Goal: Task Accomplishment & Management: Manage account settings

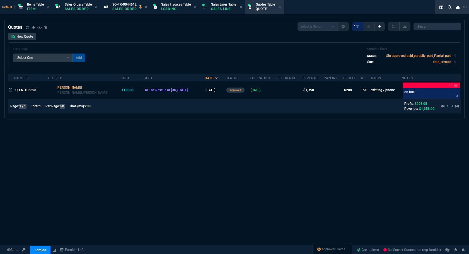
select select "12: [PERSON_NAME]"
select select
click at [172, 42] on div "New Quote Filter Table Select One Add Filter () creator (creator) Cust (headers…" at bounding box center [234, 51] width 453 height 36
click at [251, 203] on div "Quotes Select a Report Fruit (MTD) APPROVED Quotes 2 New Quote Filter Table Sel…" at bounding box center [234, 155] width 469 height 273
click at [251, 206] on div "Quotes Select a Report Fruit (MTD) APPROVED Quotes 2 New Quote Filter Table Sel…" at bounding box center [234, 155] width 469 height 273
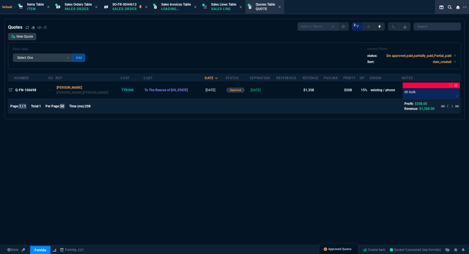
click at [337, 247] on span "Approved Quotes" at bounding box center [339, 249] width 23 height 4
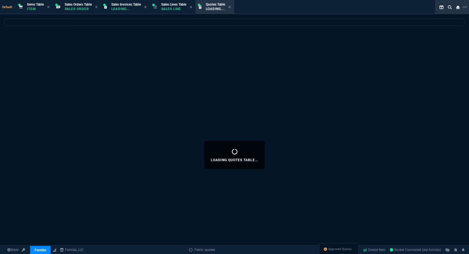
select select
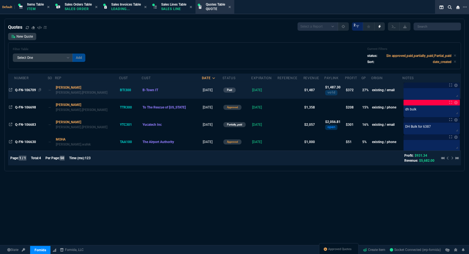
click at [25, 90] on span "Q-FN-106709" at bounding box center [25, 90] width 21 height 4
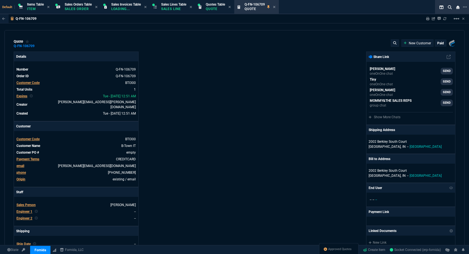
type input "31"
type input "425"
type input "1746.35"
type input "20"
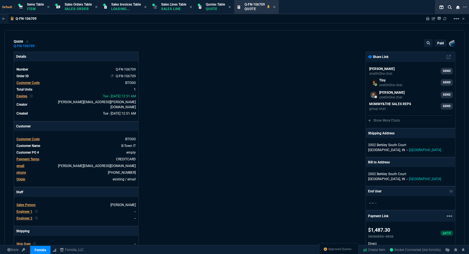
drag, startPoint x: 120, startPoint y: 84, endPoint x: 123, endPoint y: 75, distance: 9.1
click at [120, 84] on icon at bounding box center [121, 82] width 3 height 3
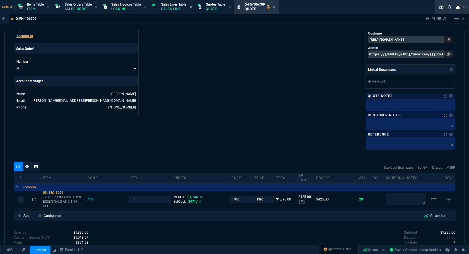
scroll to position [275, 0]
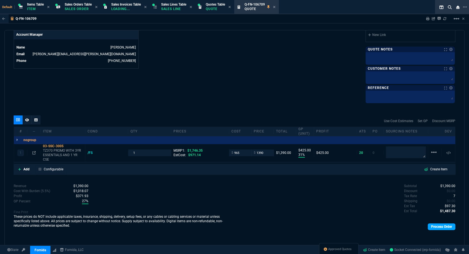
click at [440, 224] on link "Process Order" at bounding box center [442, 226] width 28 height 7
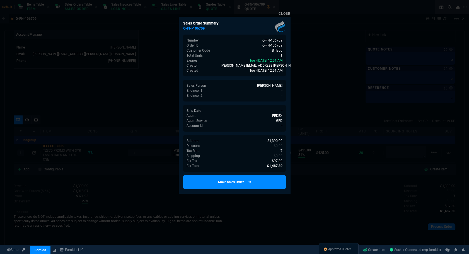
click at [255, 184] on link "Make Sales Order" at bounding box center [234, 182] width 103 height 14
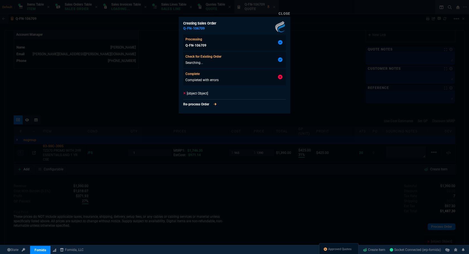
type input "31"
type input "425"
type input "20"
click at [302, 104] on div at bounding box center [234, 127] width 469 height 254
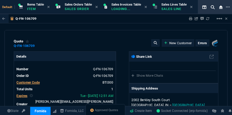
select select "12: [PERSON_NAME]"
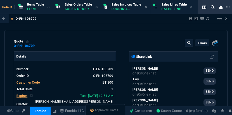
type input "31"
type input "425"
type input "1746.35"
type input "20"
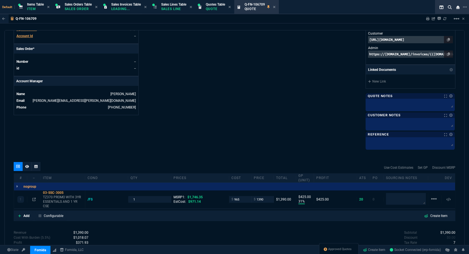
scroll to position [290, 0]
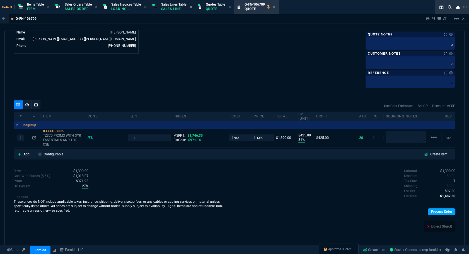
click at [442, 209] on link "Process Order" at bounding box center [442, 211] width 28 height 7
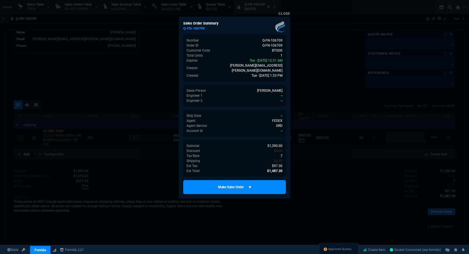
click at [235, 186] on link "Make Sales Order" at bounding box center [234, 187] width 103 height 14
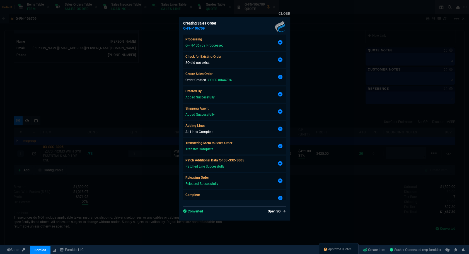
type input "31"
type input "425"
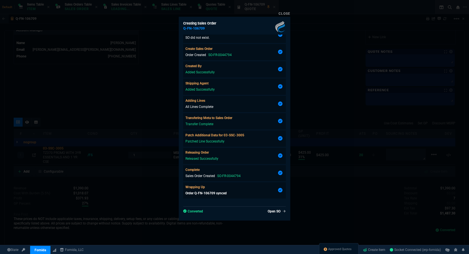
type input "20"
click at [273, 211] on link "Open SO" at bounding box center [276, 211] width 20 height 5
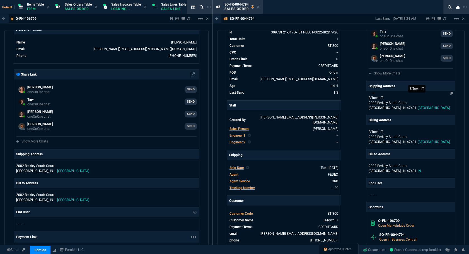
scroll to position [152, 0]
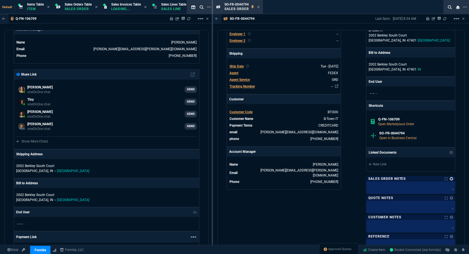
click at [450, 178] on link at bounding box center [451, 178] width 3 height 3
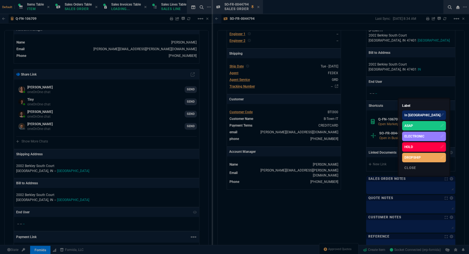
click at [432, 124] on div "ASAP" at bounding box center [424, 125] width 44 height 9
click at [125, 103] on div at bounding box center [234, 127] width 469 height 254
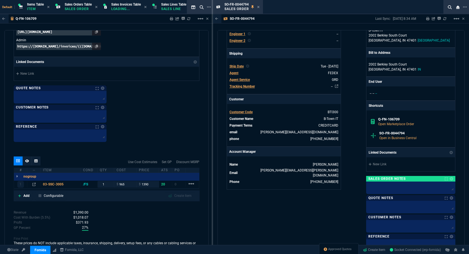
scroll to position [604, 0]
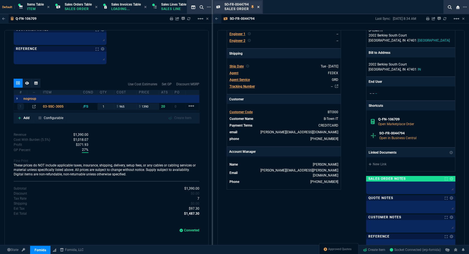
click at [259, 8] on icon at bounding box center [258, 6] width 3 height 3
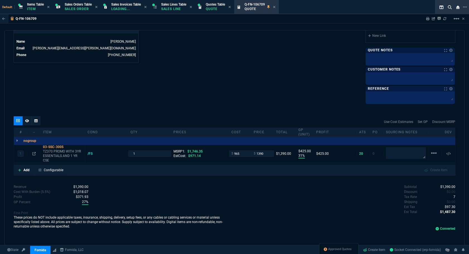
scroll to position [273, 0]
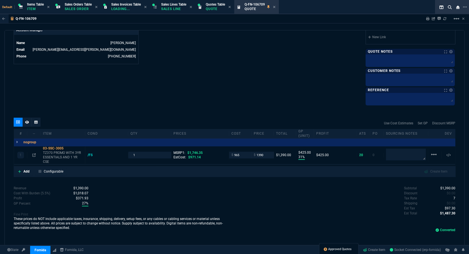
click at [346, 248] on span "Approved Quotes" at bounding box center [339, 249] width 23 height 4
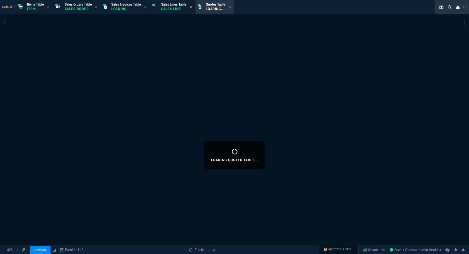
select select
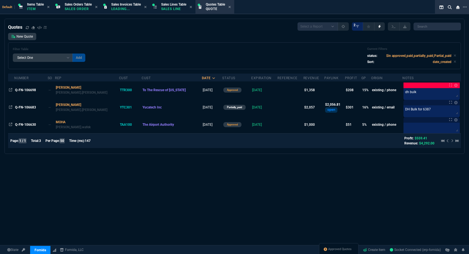
select select "12: [PERSON_NAME]"
select select
click at [18, 106] on span "Q-FN-106683" at bounding box center [25, 107] width 21 height 4
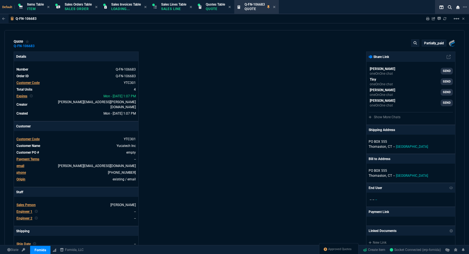
type input "20"
type input "151"
type input "19"
type input "42"
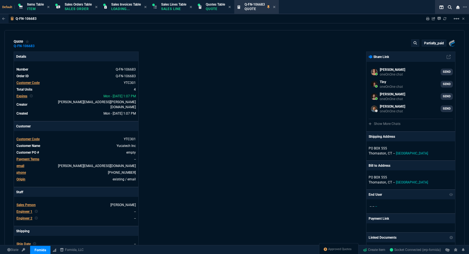
type input "1049"
type input "275"
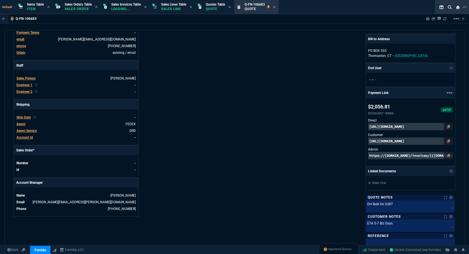
type input "29"
type input "17"
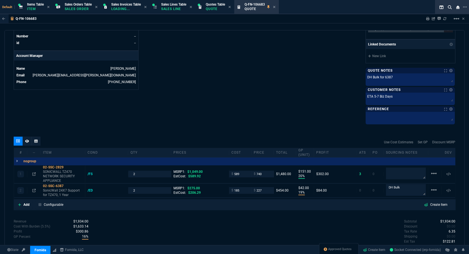
scroll to position [177, 0]
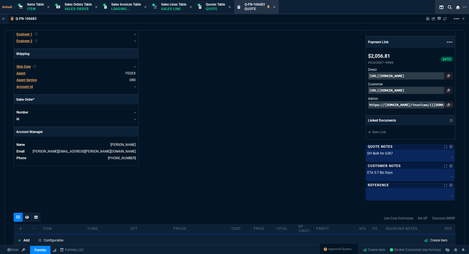
click at [21, 64] on div "Ship Date" at bounding box center [23, 66] width 14 height 5
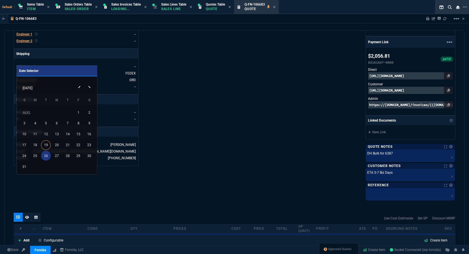
click at [44, 156] on div "26" at bounding box center [46, 156] width 10 height 10
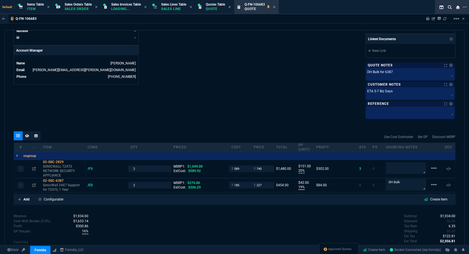
scroll to position [289, 0]
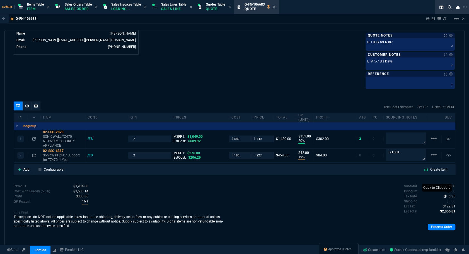
click at [444, 195] on icon at bounding box center [445, 196] width 3 height 3
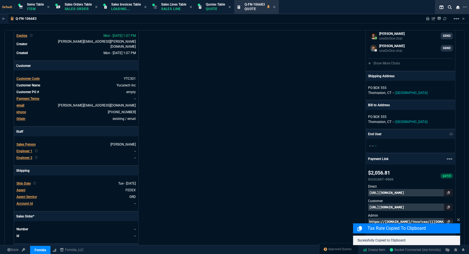
scroll to position [0, 0]
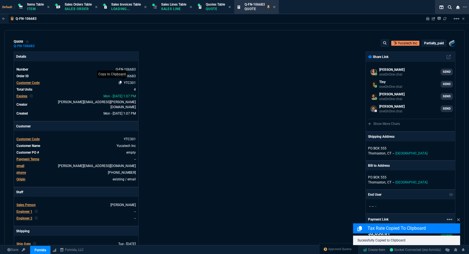
click at [120, 84] on icon at bounding box center [120, 82] width 3 height 3
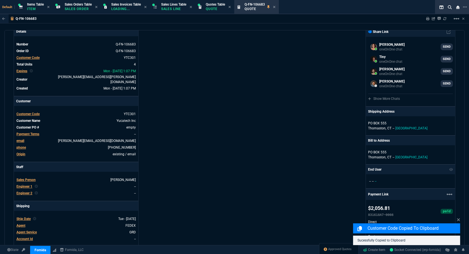
scroll to position [76, 0]
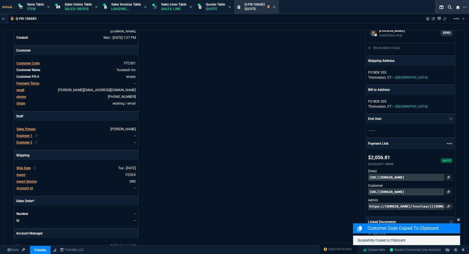
click at [459, 220] on icon at bounding box center [458, 219] width 3 height 3
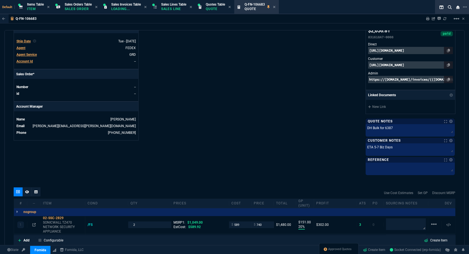
scroll to position [289, 0]
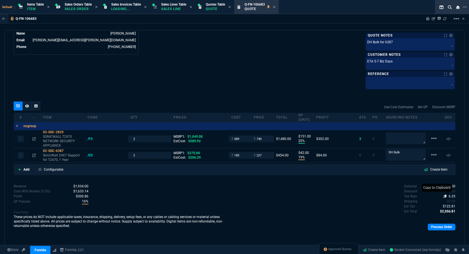
click at [444, 195] on icon at bounding box center [445, 196] width 3 height 3
click at [438, 205] on icon at bounding box center [439, 206] width 3 height 3
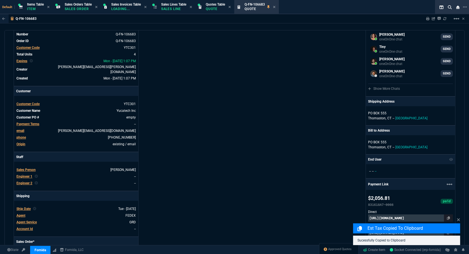
scroll to position [0, 0]
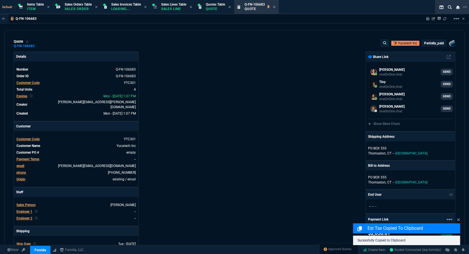
click at [436, 46] on div "partially_paid" at bounding box center [434, 43] width 24 height 6
click at [433, 42] on p "partially_paid" at bounding box center [434, 43] width 20 height 4
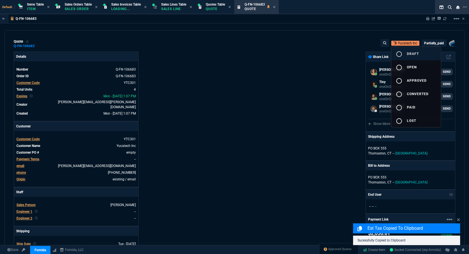
click at [416, 53] on span "draft" at bounding box center [413, 54] width 12 height 4
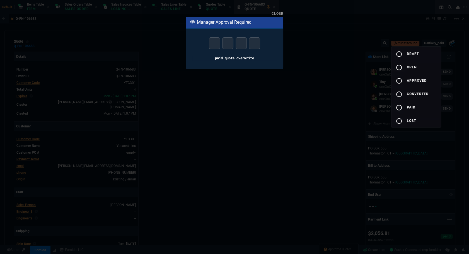
click at [215, 42] on div at bounding box center [234, 127] width 469 height 254
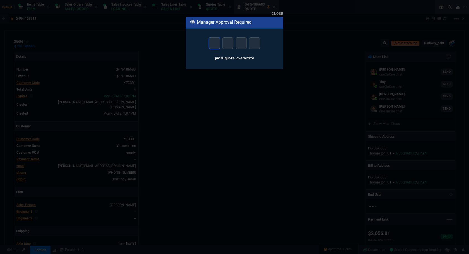
click at [215, 42] on input "text" at bounding box center [214, 43] width 11 height 12
type input "3"
type input "8"
type input "2"
type input "3"
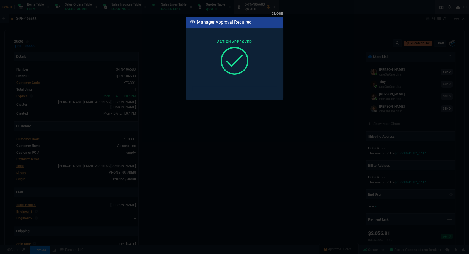
type input "20"
type input "151"
type input "19"
type input "42"
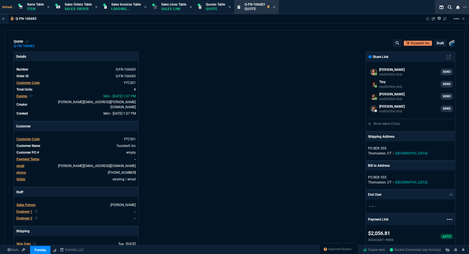
type input "1049"
type input "275"
type input "29"
type input "17"
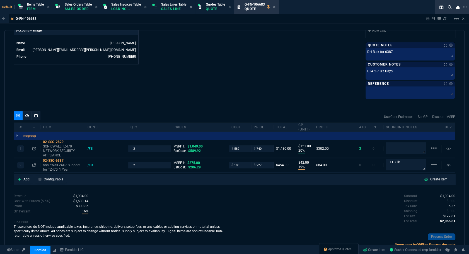
scroll to position [294, 0]
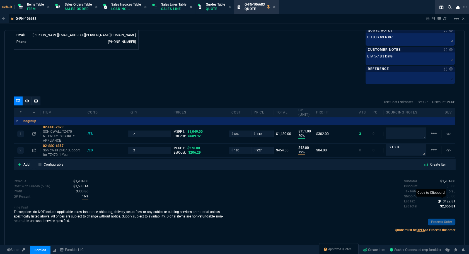
click at [438, 200] on icon at bounding box center [439, 201] width 3 height 3
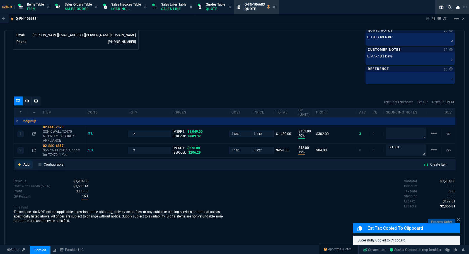
click at [24, 165] on p "Add" at bounding box center [26, 164] width 6 height 5
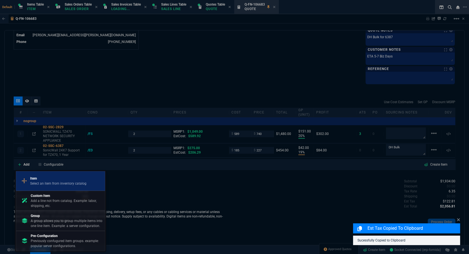
click at [43, 183] on p "Select an item from inventory catalog" at bounding box center [58, 183] width 56 height 5
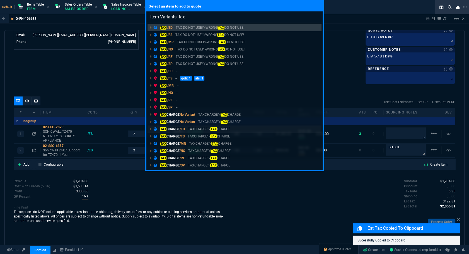
type input "Item Variants: tax"
click at [174, 129] on p "TAX CHARGE /ED" at bounding box center [169, 129] width 31 height 5
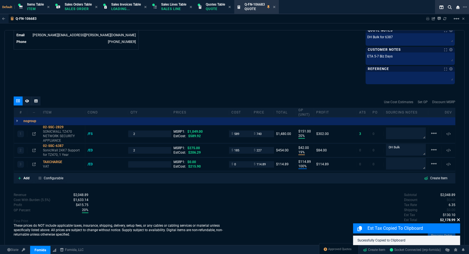
type input "20"
type input "151"
type input "19"
type input "42"
type input "100"
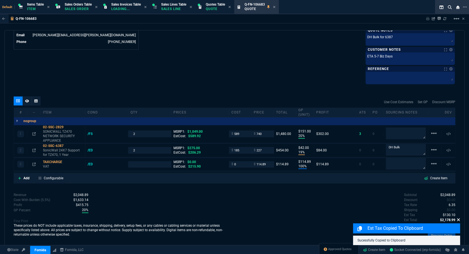
type input "115"
type input "29"
type input "17"
click at [458, 220] on icon at bounding box center [458, 220] width 3 height 4
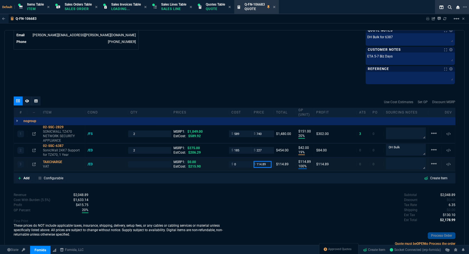
click at [261, 165] on input "114.89" at bounding box center [263, 164] width 18 height 6
paste input "22.80"
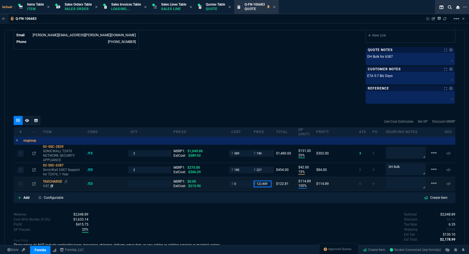
type input "122.809"
click at [50, 182] on div "TAXCHARGE" at bounding box center [63, 181] width 40 height 4
type input "1"
type input "122.809"
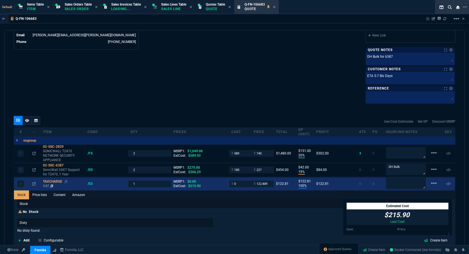
type input "123"
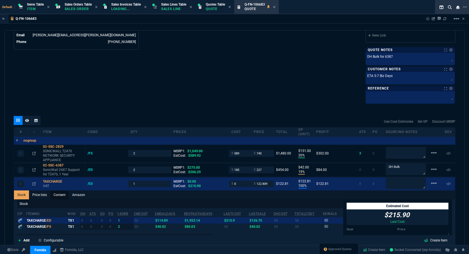
click at [63, 192] on link "Content" at bounding box center [59, 195] width 19 height 9
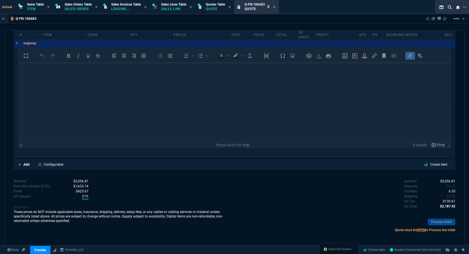
scroll to position [403, 0]
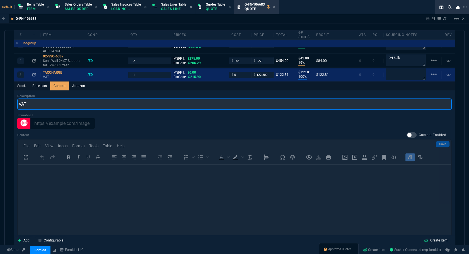
click at [55, 107] on input "VAT" at bounding box center [234, 103] width 435 height 11
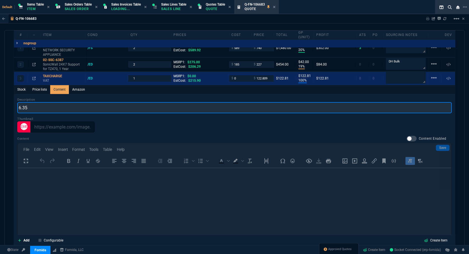
type input "6.35%"
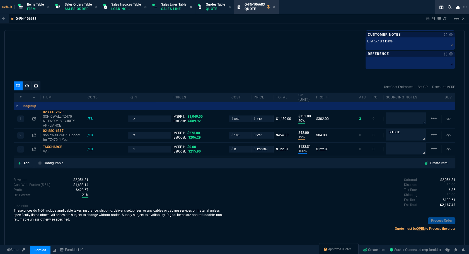
type input "100"
type input "123"
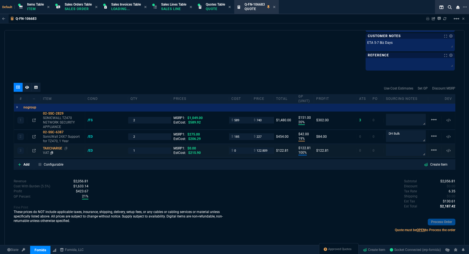
click at [56, 146] on div "TAXCHARGE" at bounding box center [63, 148] width 40 height 4
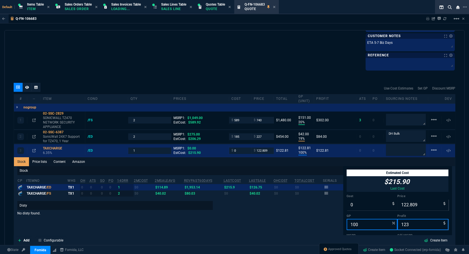
scroll to position [403, 0]
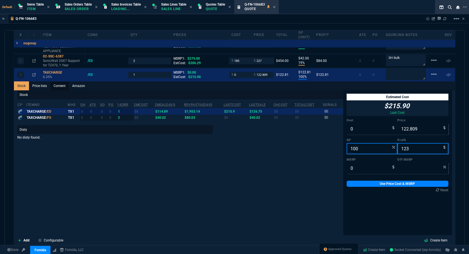
click at [58, 82] on link "Content" at bounding box center [59, 85] width 19 height 9
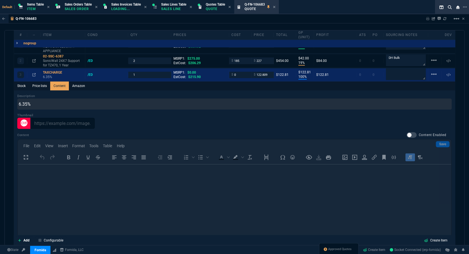
scroll to position [0, 0]
click at [53, 73] on div "TAXCHARGE" at bounding box center [63, 72] width 40 height 4
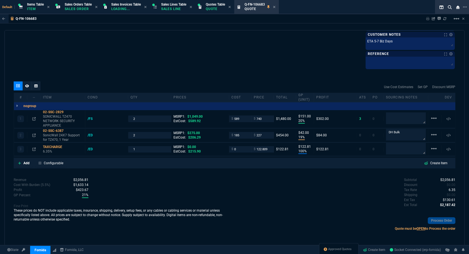
type input "100"
type input "123"
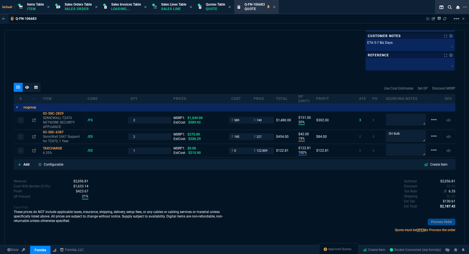
click at [449, 191] on span "6.35" at bounding box center [452, 191] width 7 height 4
click at [364, 198] on div "Subtotal $2,056.81 Discount $0.00 Tax Rate 0 Shipping $0.00 Est Tax $0.00 Est T…" at bounding box center [345, 194] width 221 height 31
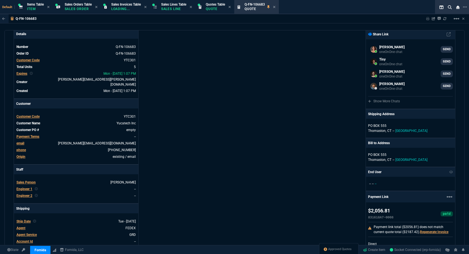
scroll to position [0, 0]
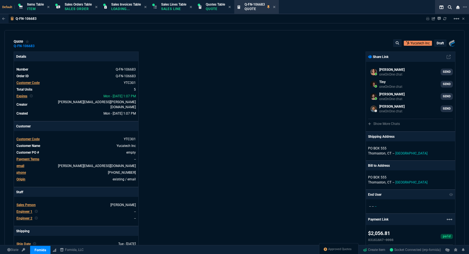
click at [437, 43] on p "draft" at bounding box center [440, 43] width 7 height 4
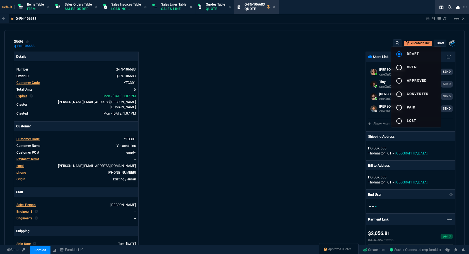
click at [413, 68] on span "open" at bounding box center [412, 67] width 10 height 4
click at [278, 94] on div at bounding box center [234, 127] width 469 height 254
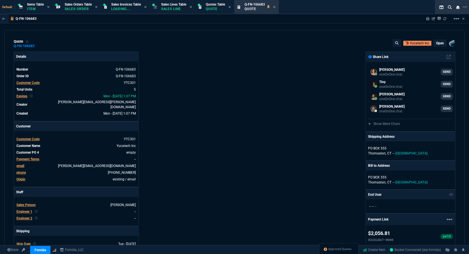
type input "20"
type input "151"
type input "19"
type input "42"
type input "100"
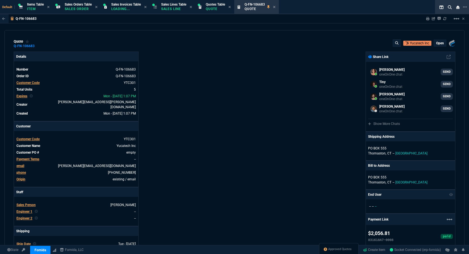
type input "123"
type input "29"
type input "17"
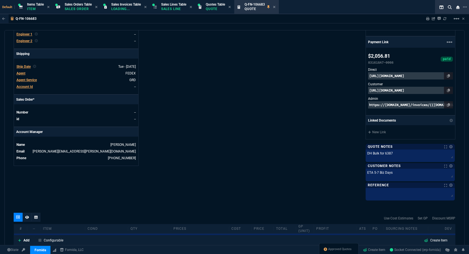
scroll to position [302, 0]
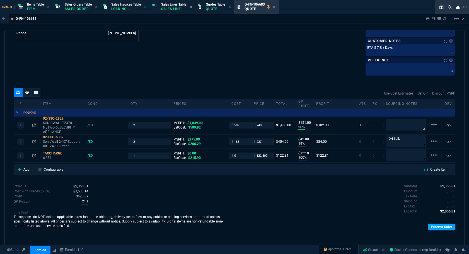
click at [442, 224] on link "Process Order" at bounding box center [442, 227] width 28 height 7
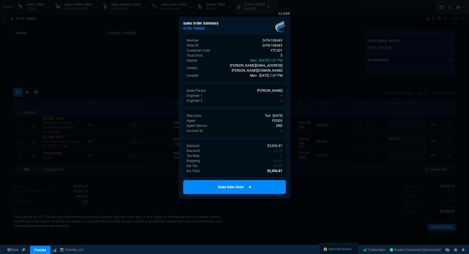
click at [232, 180] on link "Make Sales Order" at bounding box center [234, 187] width 103 height 14
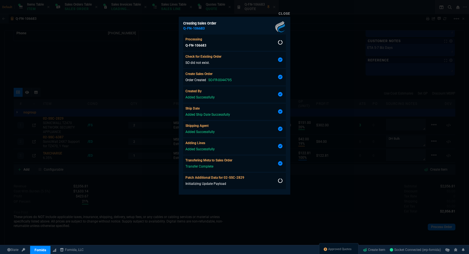
scroll to position [1, 0]
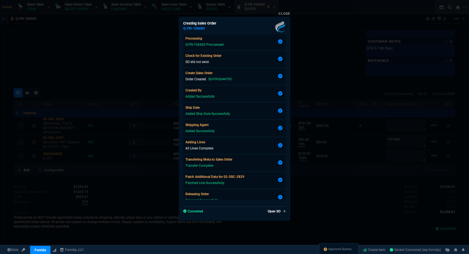
type input "20"
type input "151"
type input "1049"
type input "19"
type input "42"
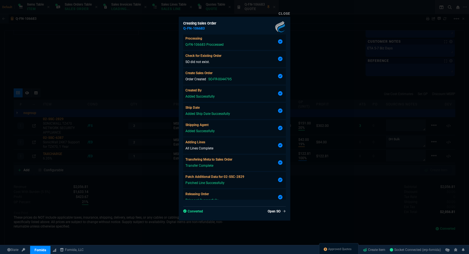
type input "275"
type input "100"
type input "123"
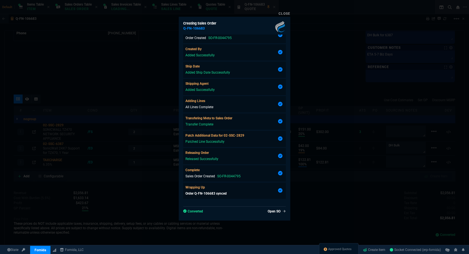
type input "29"
type input "17"
click at [156, 208] on div at bounding box center [234, 127] width 469 height 254
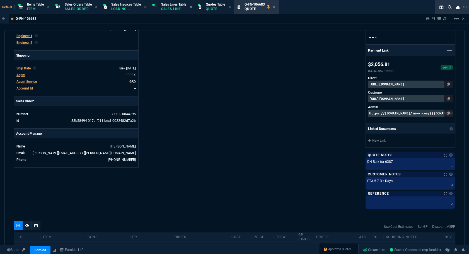
scroll to position [144, 0]
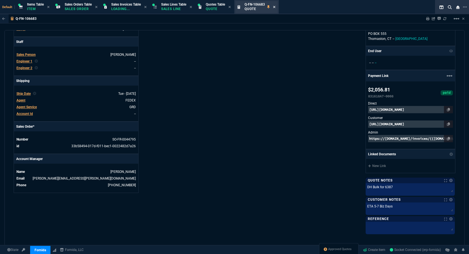
click at [276, 8] on icon at bounding box center [274, 6] width 3 height 3
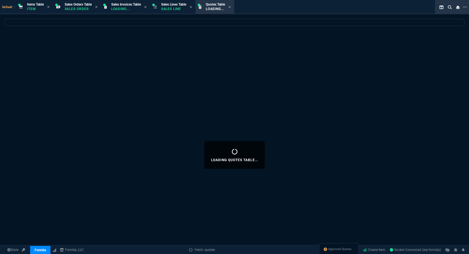
select select
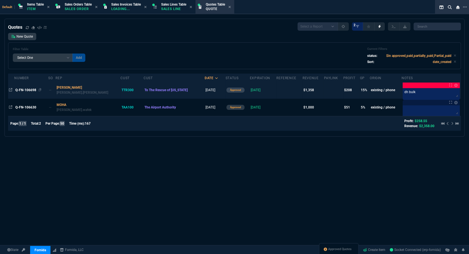
click at [20, 91] on span "Q-FN-106698" at bounding box center [25, 90] width 21 height 4
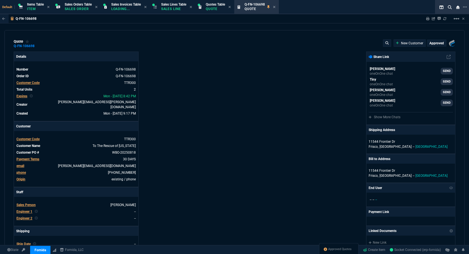
type input "20"
type input "134"
type input "895"
type input "24"
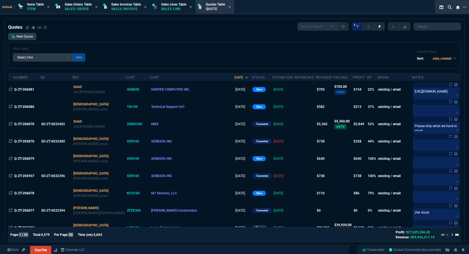
select select "12: [PERSON_NAME]"
select select
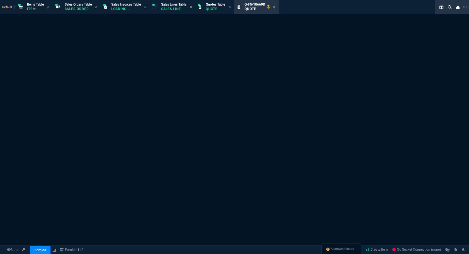
select select "12: [PERSON_NAME]"
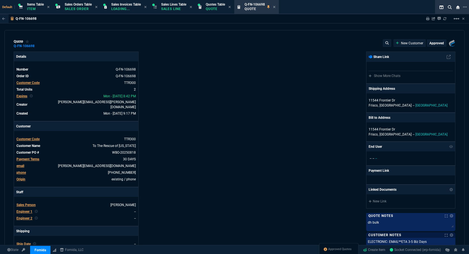
type input "20"
type input "134"
type input "895"
type input "24"
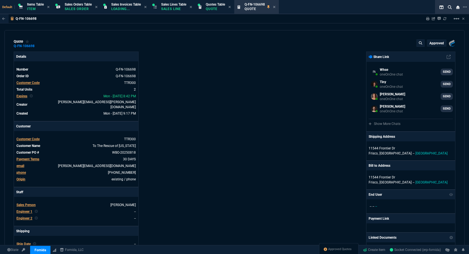
scroll to position [76, 0]
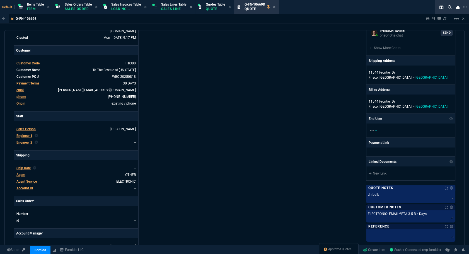
click at [27, 166] on span "Ship Date" at bounding box center [23, 168] width 14 height 4
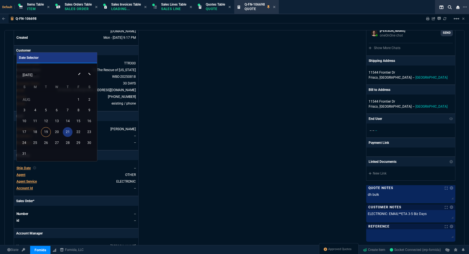
click at [70, 132] on div "21" at bounding box center [68, 132] width 10 height 10
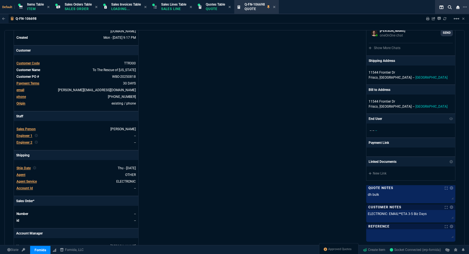
click at [244, 195] on div "Fornida, LLC [STREET_ADDRESS] Share Link Whse oneOnOne chat SEND Tiny oneOnOne …" at bounding box center [345, 122] width 221 height 292
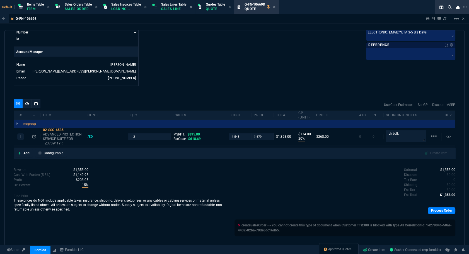
scroll to position [156, 0]
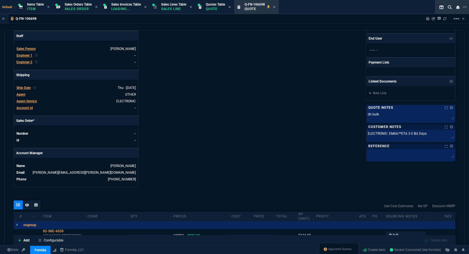
click at [22, 86] on span "Ship Date" at bounding box center [23, 88] width 14 height 4
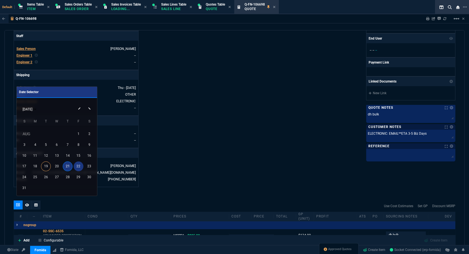
click at [80, 163] on div "22" at bounding box center [79, 166] width 10 height 10
click at [208, 148] on div "Details Number Q-FN-106698 Order ID Q-FN-106698 Customer Code TTR300 Total Unit…" at bounding box center [124, 41] width 221 height 292
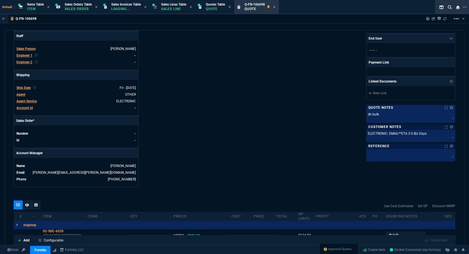
scroll to position [257, 0]
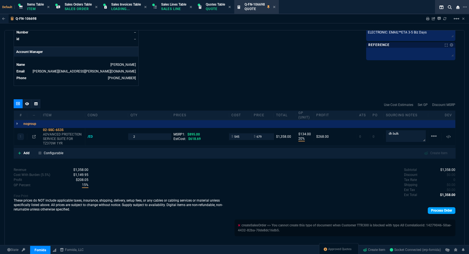
click at [432, 207] on link "Process Order" at bounding box center [442, 210] width 28 height 7
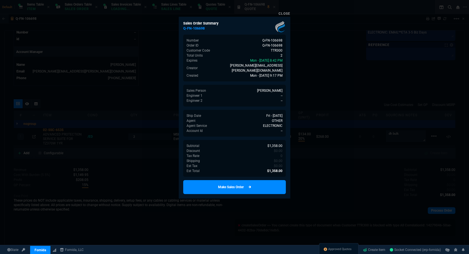
click at [252, 180] on link "Make Sales Order" at bounding box center [234, 187] width 103 height 14
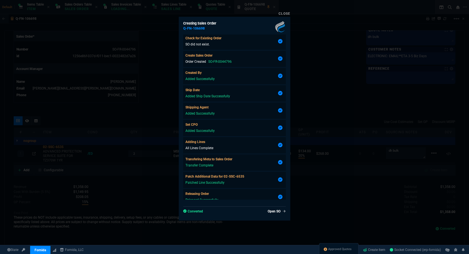
scroll to position [229, 0]
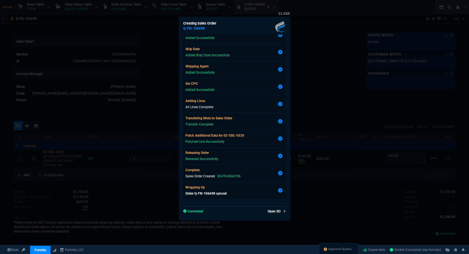
type input "20"
type input "134"
type input "895"
click at [279, 211] on link "Open SO" at bounding box center [276, 211] width 20 height 5
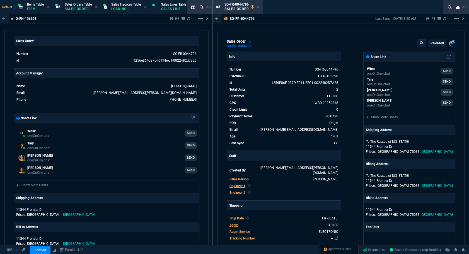
type input "24"
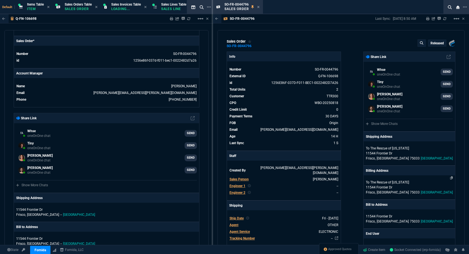
scroll to position [127, 0]
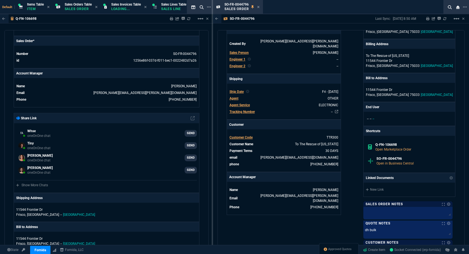
click at [450, 204] on link at bounding box center [448, 203] width 6 height 3
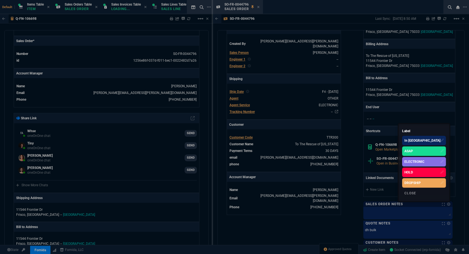
click at [425, 162] on div "ELECTRONIC" at bounding box center [414, 161] width 20 height 5
click at [346, 170] on div at bounding box center [234, 127] width 469 height 254
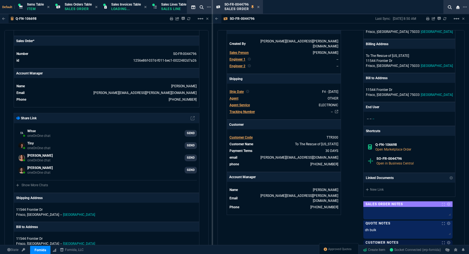
scroll to position [250, 0]
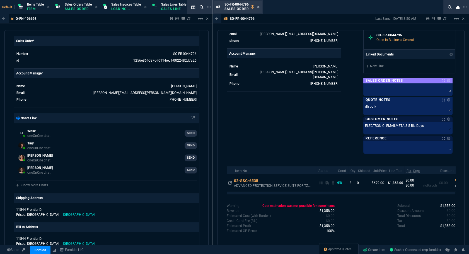
click at [258, 7] on icon at bounding box center [258, 7] width 2 height 2
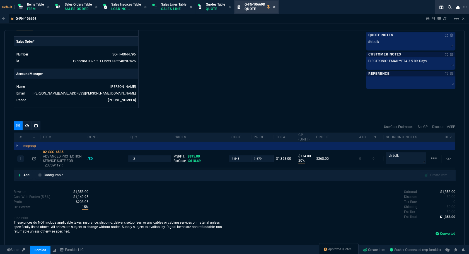
click at [275, 6] on icon at bounding box center [274, 7] width 2 height 2
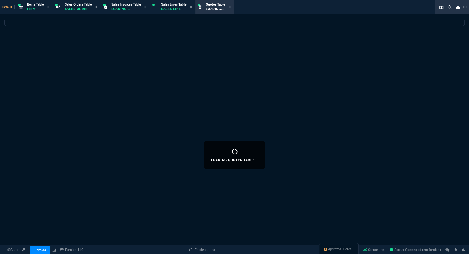
select select
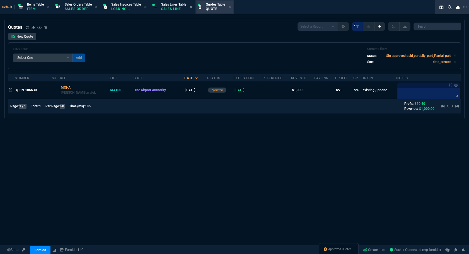
click at [216, 6] on span "Quotes Table" at bounding box center [215, 5] width 19 height 4
click at [23, 38] on link "New Quote" at bounding box center [22, 36] width 28 height 7
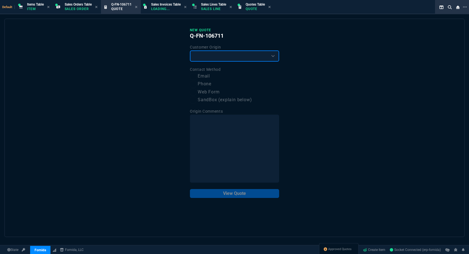
click at [203, 52] on select "Existing Customer Amazon Lead (first order) Website Lead (first order) Called (…" at bounding box center [234, 55] width 89 height 11
select select "existing"
click at [190, 50] on select "Existing Customer Amazon Lead (first order) Website Lead (first order) Called (…" at bounding box center [234, 55] width 89 height 11
click at [204, 77] on label "Email" at bounding box center [234, 76] width 89 height 7
click at [197, 77] on input "Email" at bounding box center [193, 76] width 7 height 7
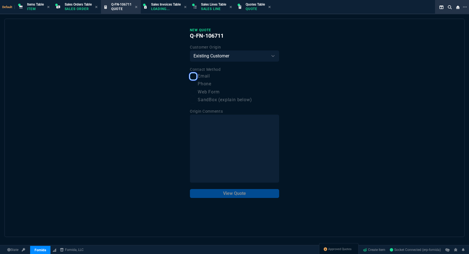
checkbox input "true"
click at [251, 192] on button "View Quote" at bounding box center [234, 193] width 89 height 9
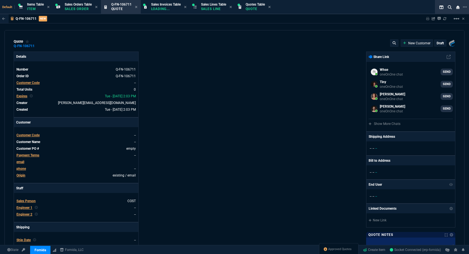
select select "12: [PERSON_NAME]"
click at [25, 81] on span "Customer Code" at bounding box center [27, 83] width 23 height 4
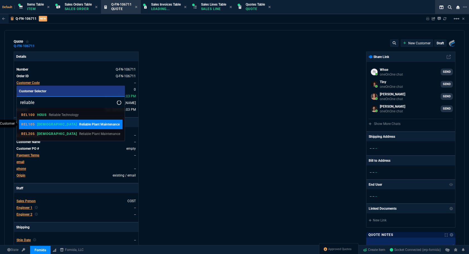
type input "reliable"
click at [79, 124] on p "Reliable Plant Maintenance" at bounding box center [99, 124] width 40 height 5
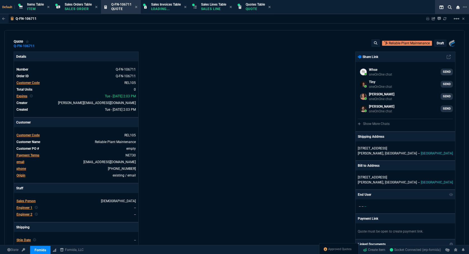
scroll to position [101, 0]
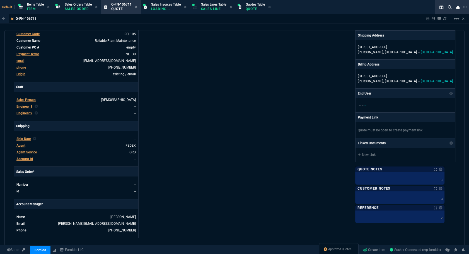
click at [21, 60] on span "email" at bounding box center [20, 61] width 8 height 4
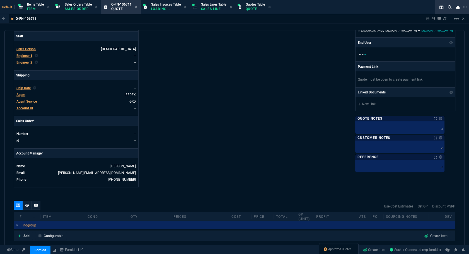
scroll to position [177, 0]
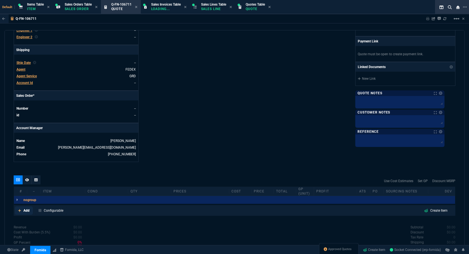
click at [22, 207] on link "Add" at bounding box center [24, 210] width 18 height 8
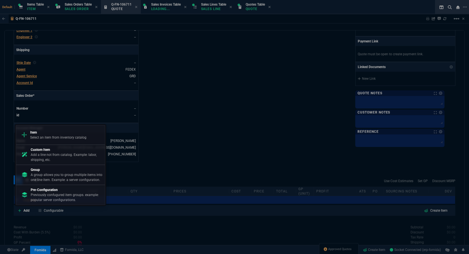
click at [44, 173] on p "A group allows you to group multiple items into one line item. Example: a serve…" at bounding box center [67, 177] width 72 height 10
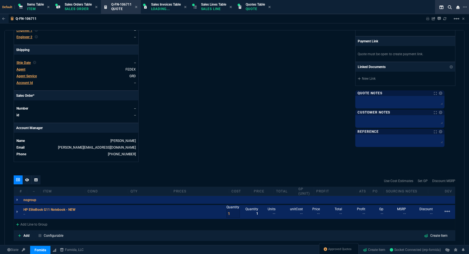
scroll to position [249, 0]
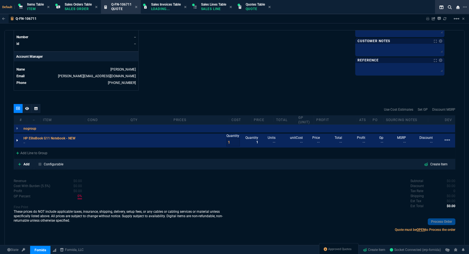
click at [16, 140] on icon at bounding box center [17, 140] width 2 height 3
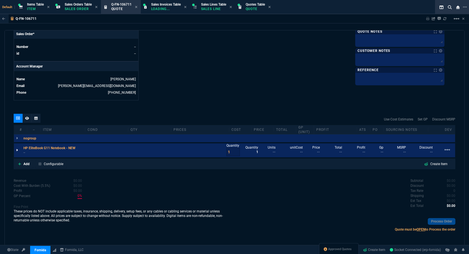
click at [18, 149] on icon at bounding box center [17, 150] width 2 height 3
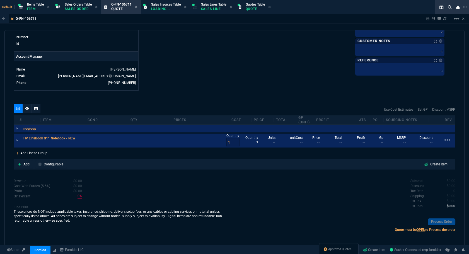
click at [28, 150] on div "Add Line to Group" at bounding box center [32, 153] width 36 height 10
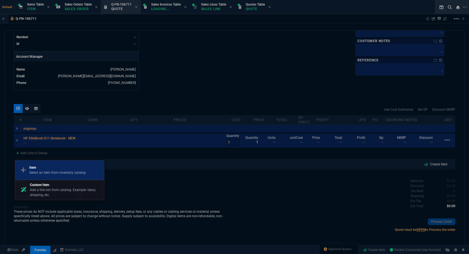
click at [61, 169] on p "Item" at bounding box center [57, 167] width 56 height 5
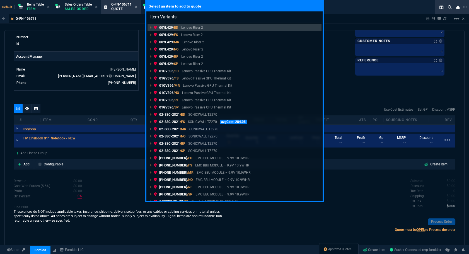
drag, startPoint x: 69, startPoint y: 105, endPoint x: 65, endPoint y: 106, distance: 3.5
click at [69, 105] on div "Select an item to add to quote Item Variants: 00YL429 /ED Lenovo Riser 2 00YL42…" at bounding box center [234, 127] width 469 height 254
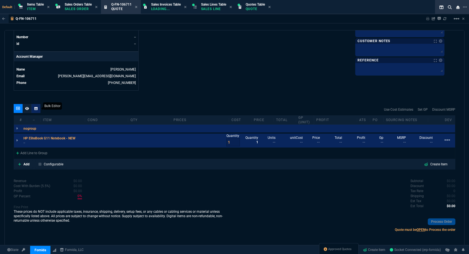
click at [33, 109] on div at bounding box center [36, 108] width 9 height 9
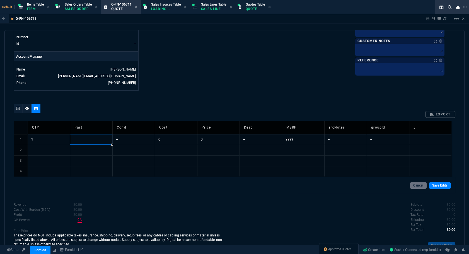
click at [81, 137] on td at bounding box center [91, 139] width 42 height 11
type input "12345"
click at [258, 138] on td "--" at bounding box center [261, 139] width 42 height 11
click at [258, 138] on input "--" at bounding box center [261, 139] width 42 height 10
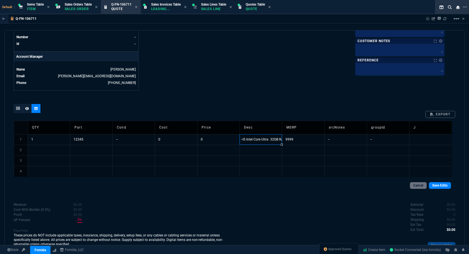
scroll to position [0, 47]
click at [258, 138] on input "--I5 Intel Core Ultra 32GB RAM 512GB SSD Windows 11 Pro" at bounding box center [261, 139] width 42 height 10
type input "I5 Intel Core Ultra 32GB RAM 512GB SSD Windows 11 Pro"
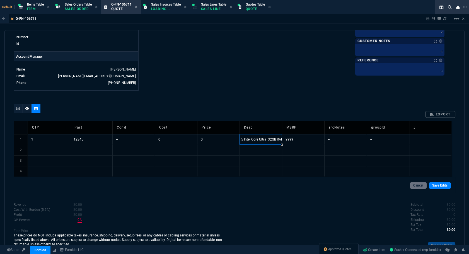
scroll to position [0, 0]
click at [247, 139] on td "I5 Intel Core Ultra 32GB RAM 512GB SSD Windows 11 Pro" at bounding box center [261, 139] width 42 height 11
click at [247, 139] on input "I5 Intel Core Ultra 32GB RAM 512GB SSD Windows 11 Pro" at bounding box center [261, 139] width 42 height 10
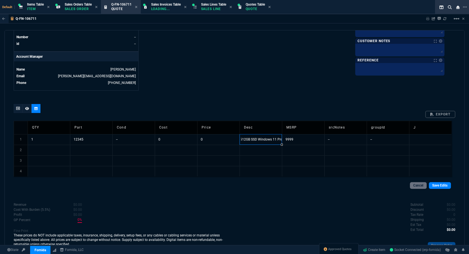
click at [247, 139] on input "I5 Intel Core Ultra 32GB RAM 512GB SSD Windows 11 Pro" at bounding box center [261, 139] width 42 height 10
type input "HP EliteBook G11 Notebook - NEW I5 Intel Core Ultra 32GB RAM 512GB SSD Windows …"
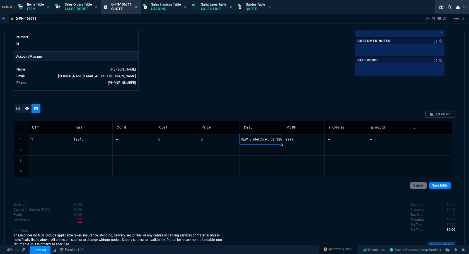
scroll to position [0, 98]
click at [206, 139] on td "0" at bounding box center [218, 139] width 42 height 11
click at [206, 139] on input "0" at bounding box center [218, 139] width 42 height 10
type input "949"
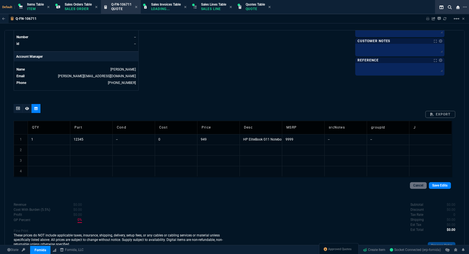
click at [168, 136] on td "0" at bounding box center [176, 139] width 42 height 11
click at [168, 136] on input "0" at bounding box center [176, 139] width 42 height 10
drag, startPoint x: 170, startPoint y: 136, endPoint x: 131, endPoint y: 141, distance: 39.4
click at [131, 141] on tr "1 1 12345 -- 0 949 HP EliteBook G11 Notebook - NEW I5 Intel Core Ultra 32GB RAM…" at bounding box center [233, 139] width 438 height 11
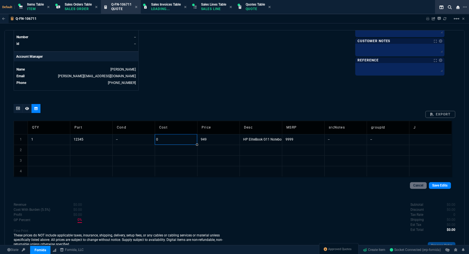
type input "849.00"
click at [352, 138] on td "--" at bounding box center [345, 139] width 42 height 11
click at [352, 138] on input "--" at bounding box center [346, 139] width 42 height 10
type input "D&H"
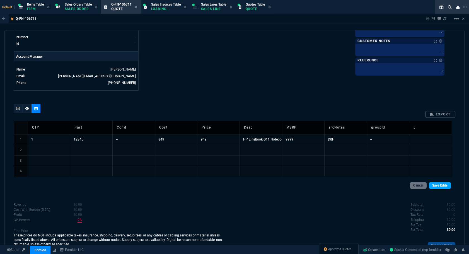
click at [436, 185] on link "Save Edits" at bounding box center [440, 185] width 22 height 7
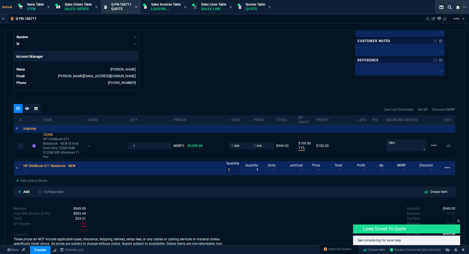
type input "11"
type input "100"
type input "91"
type input "11"
type input "100"
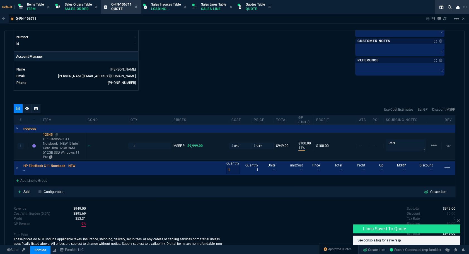
type input "91"
click at [48, 134] on div "12345" at bounding box center [63, 134] width 40 height 4
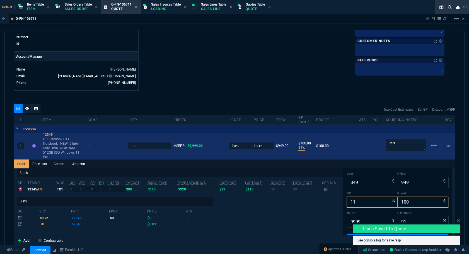
scroll to position [274, 0]
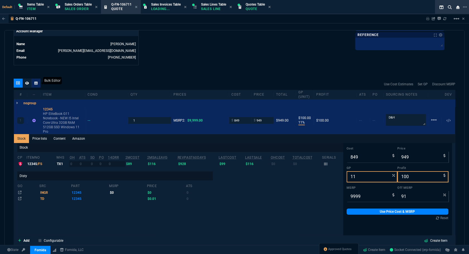
click at [36, 83] on icon at bounding box center [35, 82] width 3 height 3
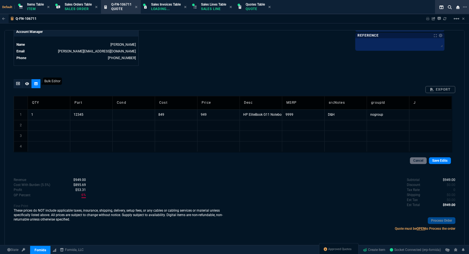
scroll to position [273, 0]
click at [250, 115] on td "HP EliteBook G11 Notebook - NEW I5 Intel Core Ultra 32GB RAM 512GB SSD Windows …" at bounding box center [261, 115] width 42 height 11
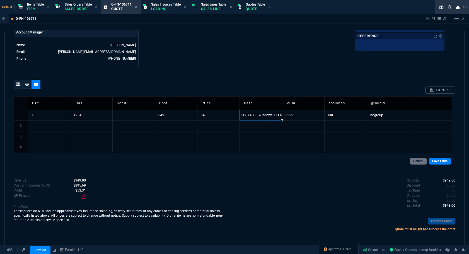
click at [90, 114] on td "12345" at bounding box center [91, 115] width 42 height 11
click at [90, 114] on input "12345" at bounding box center [91, 115] width 42 height 10
type input "1"
type input "HPEliteBG11"
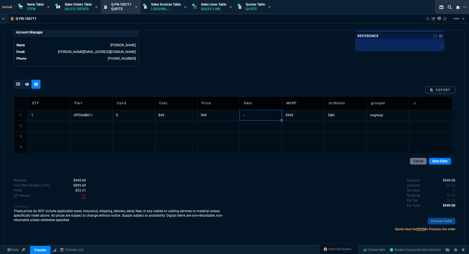
click at [246, 112] on td "--" at bounding box center [261, 115] width 42 height 11
click at [246, 112] on input "--" at bounding box center [261, 115] width 42 height 10
click at [261, 117] on td "--" at bounding box center [261, 115] width 42 height 11
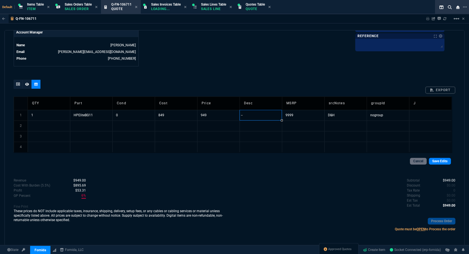
click at [261, 117] on input "--" at bounding box center [261, 115] width 42 height 10
type input "HP EliteBook G11 Notebook I5 Intel Core Ultra 32GB RAM 512GB SSD Windows 11 Pro"
click at [433, 156] on div "Cancel Save Edits" at bounding box center [235, 161] width 442 height 16
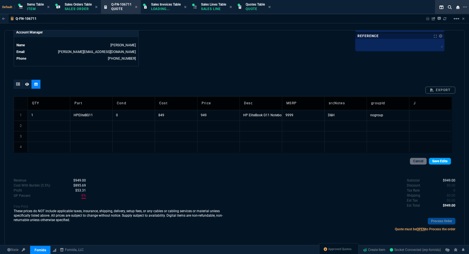
click at [433, 159] on link "Save Edits" at bounding box center [440, 161] width 22 height 7
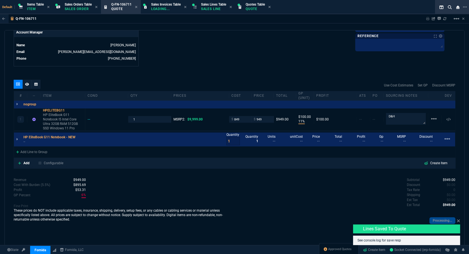
scroll to position [272, 0]
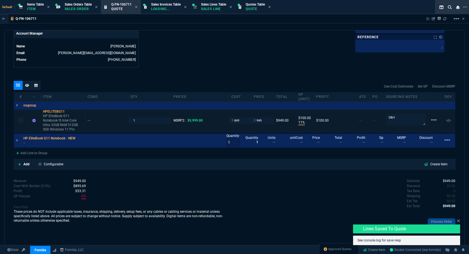
type input "11"
type input "100"
type input "91"
click at [446, 139] on mat-icon "linear_scale" at bounding box center [447, 140] width 7 height 7
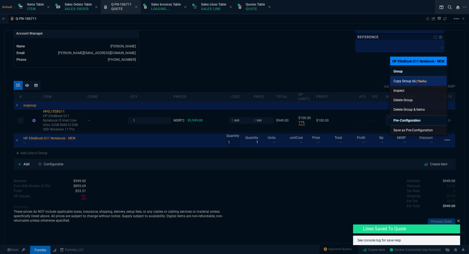
click at [422, 78] on link "Copy Group Id c78eho" at bounding box center [418, 80] width 57 height 9
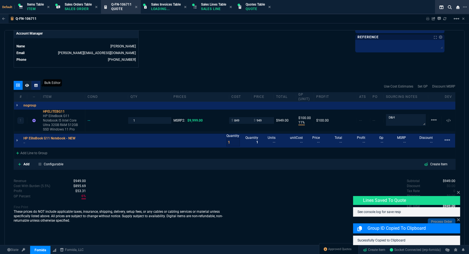
click at [38, 84] on div at bounding box center [36, 85] width 9 height 9
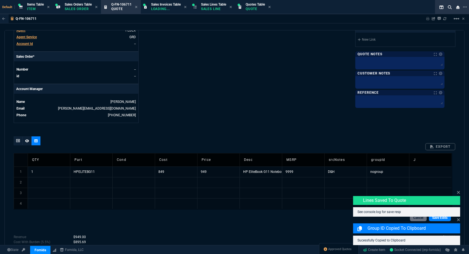
scroll to position [273, 0]
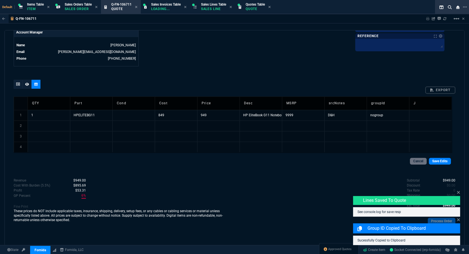
click at [390, 115] on td "nogroup" at bounding box center [388, 115] width 42 height 11
click at [390, 115] on input "nogroup" at bounding box center [388, 115] width 42 height 10
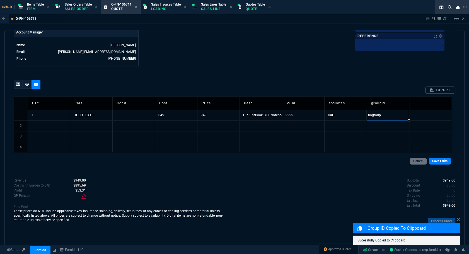
type input "c78eho"
click at [430, 158] on link "Save Edits" at bounding box center [440, 161] width 22 height 7
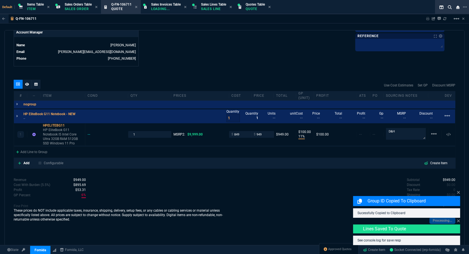
type input "11"
type input "100"
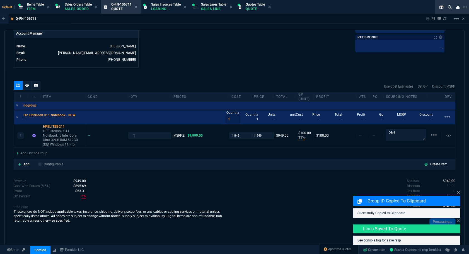
type input "91"
type input "11"
type input "100"
type input "91"
